Goal: Browse casually

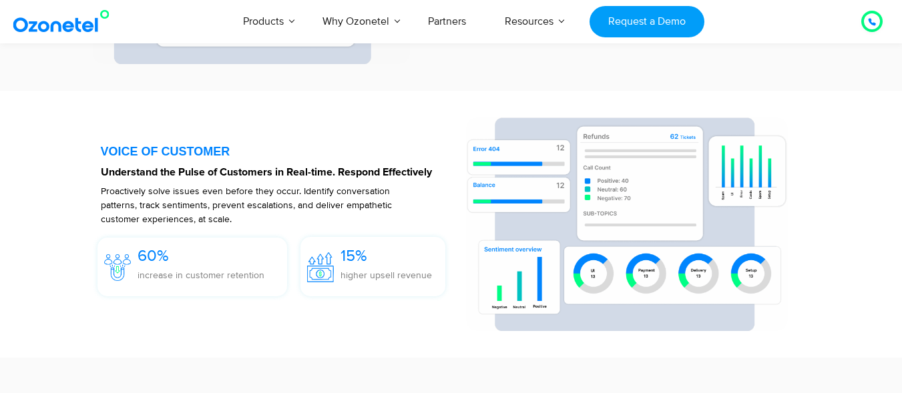
scroll to position [2002, 0]
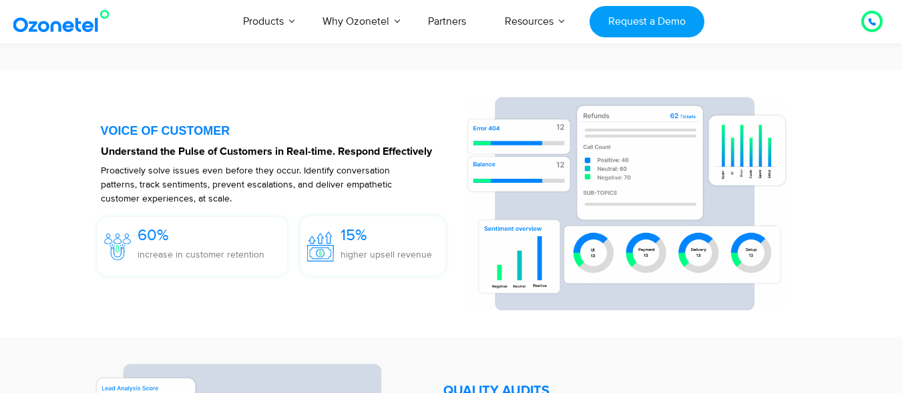
click at [376, 246] on div "15%" at bounding box center [386, 235] width 91 height 25
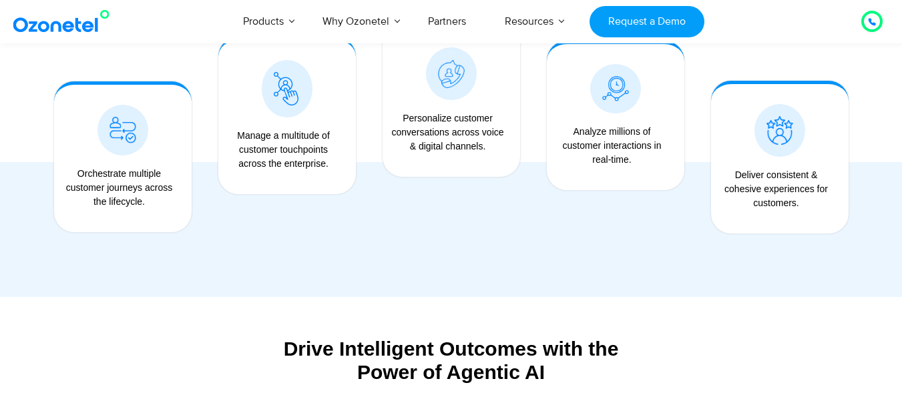
scroll to position [1136, 0]
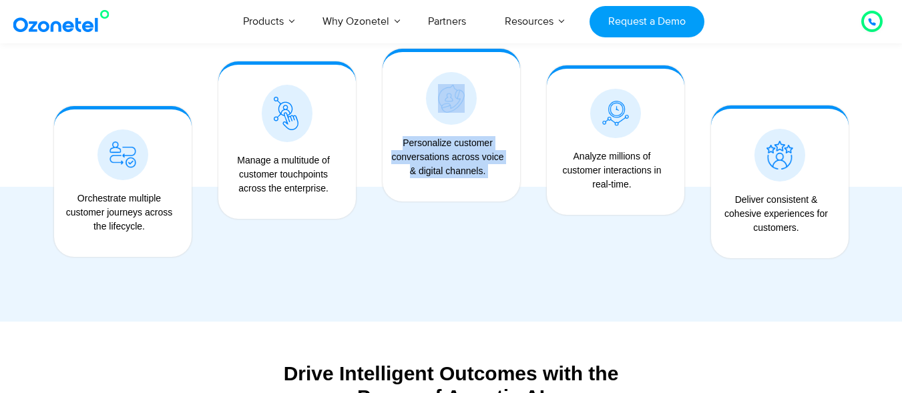
drag, startPoint x: 381, startPoint y: 72, endPoint x: 395, endPoint y: 124, distance: 53.1
click at [395, 124] on div "Personalize customer conversations across voice & digital channels." at bounding box center [451, 165] width 164 height 260
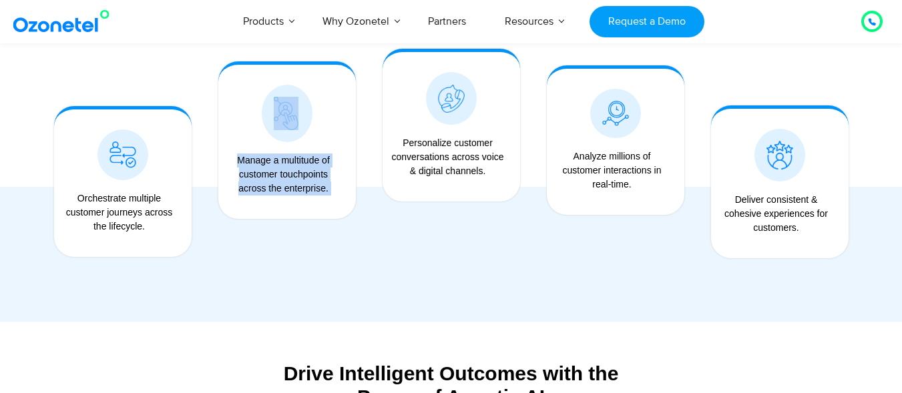
drag, startPoint x: 366, startPoint y: 182, endPoint x: 308, endPoint y: 188, distance: 57.7
click at [308, 188] on div "Manage a multitude of customer touchpoints across the enterprise." at bounding box center [287, 140] width 164 height 210
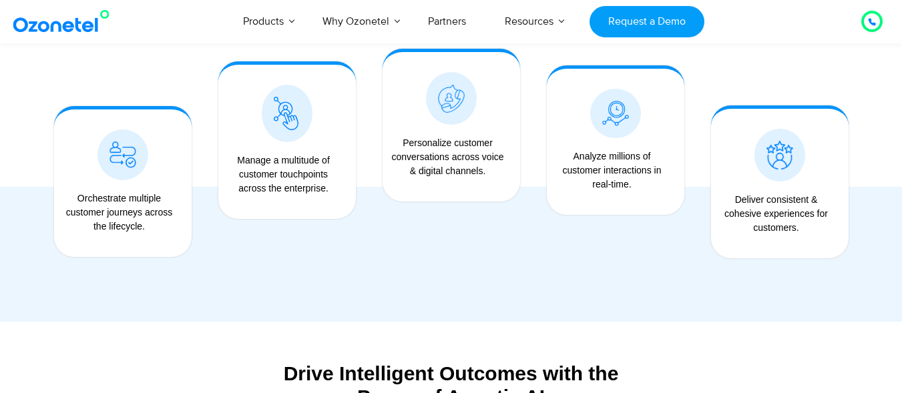
click at [375, 245] on div "Personalize customer conversations across voice & digital channels." at bounding box center [451, 165] width 164 height 260
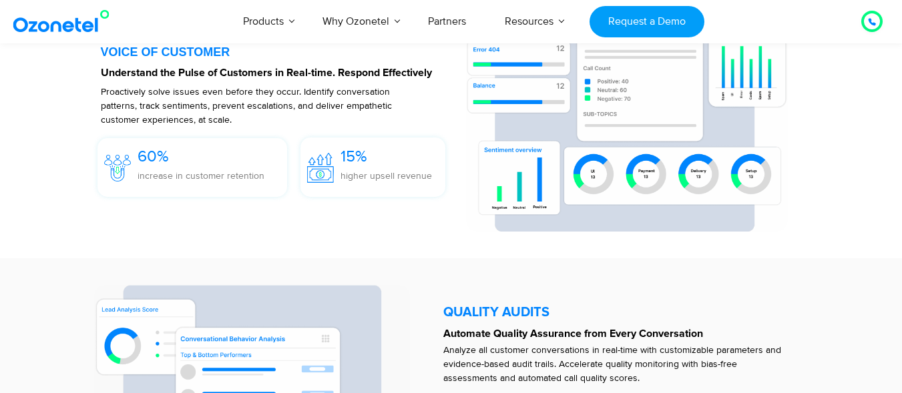
scroll to position [2080, 0]
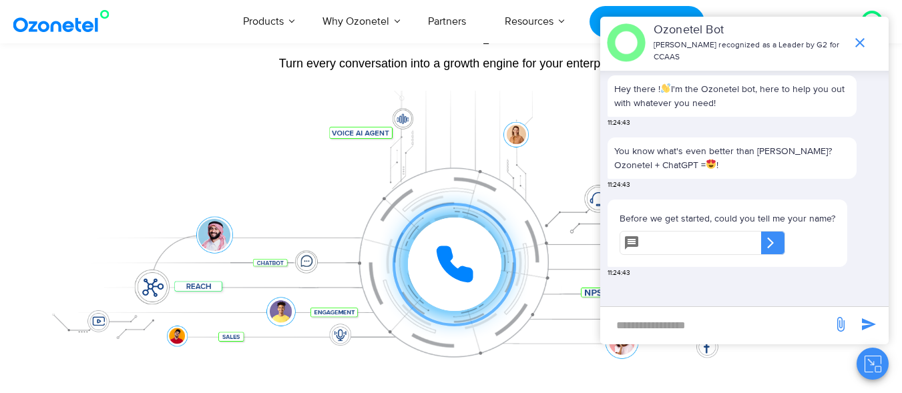
scroll to position [132, 0]
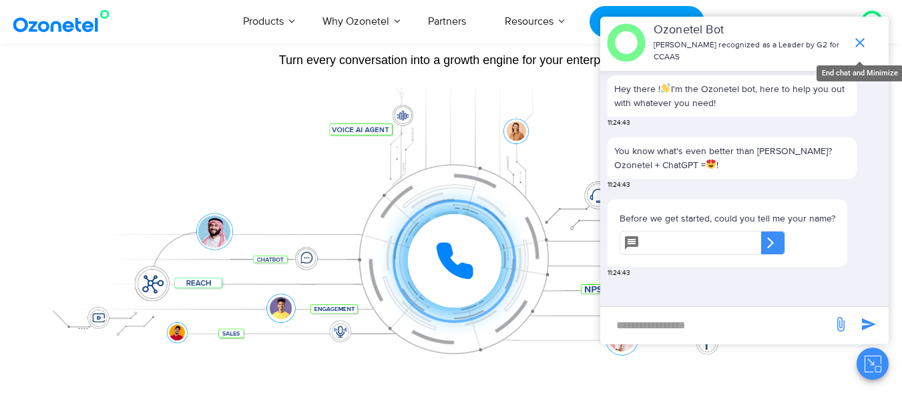
click at [861, 43] on icon "end chat or minimize" at bounding box center [859, 42] width 9 height 9
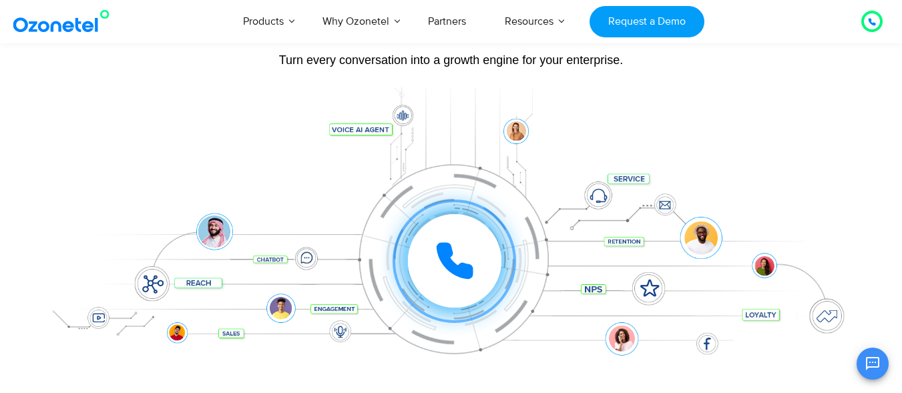
scroll to position [2, 0]
